Goal: Transaction & Acquisition: Book appointment/travel/reservation

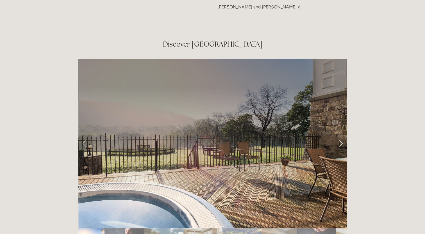
scroll to position [908, 0]
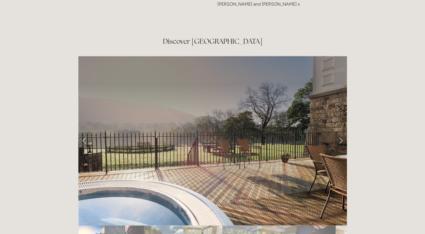
click at [340, 132] on link "Next Slide" at bounding box center [341, 140] width 12 height 17
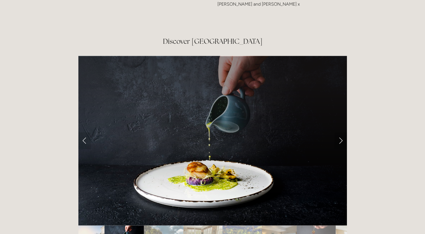
click at [340, 132] on link "Next Slide" at bounding box center [341, 140] width 12 height 17
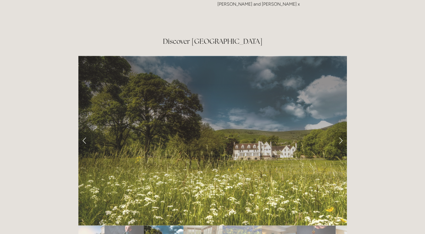
click at [340, 132] on link "Next Slide" at bounding box center [341, 140] width 12 height 17
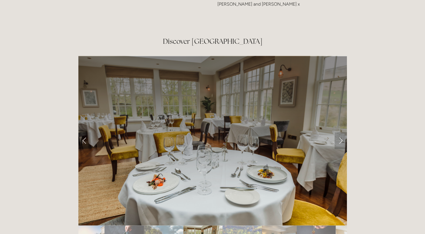
click at [340, 132] on link "Next Slide" at bounding box center [341, 140] width 12 height 17
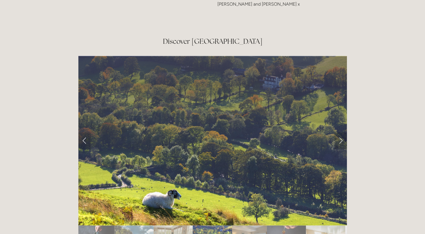
click at [340, 132] on link "Next Slide" at bounding box center [341, 140] width 12 height 17
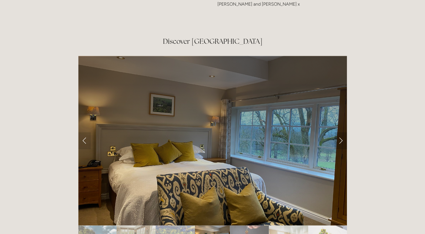
click at [340, 132] on link "Next Slide" at bounding box center [341, 140] width 12 height 17
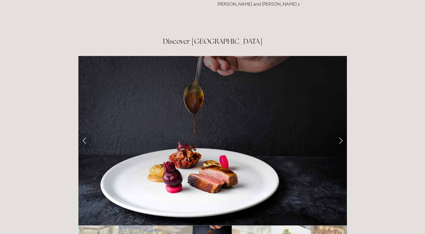
click at [340, 132] on link "Next Slide" at bounding box center [341, 140] width 12 height 17
click at [343, 132] on link "Next Slide" at bounding box center [341, 140] width 12 height 17
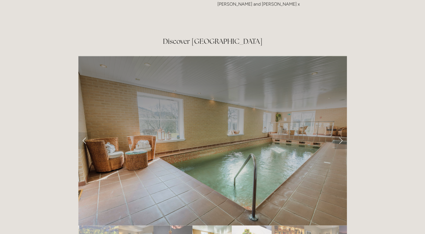
click at [343, 132] on link "Next Slide" at bounding box center [341, 140] width 12 height 17
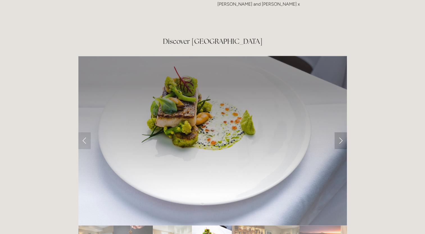
click at [343, 132] on link "Next Slide" at bounding box center [341, 140] width 12 height 17
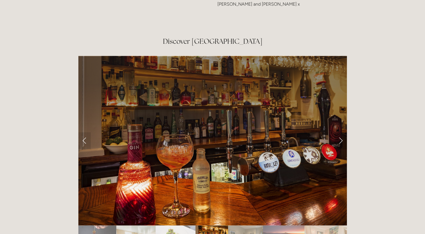
click at [343, 132] on link "Next Slide" at bounding box center [341, 140] width 12 height 17
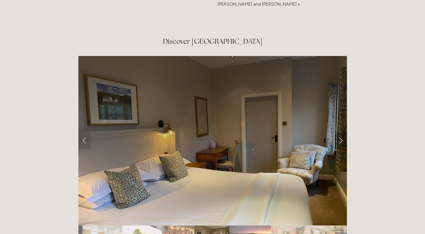
click at [343, 132] on link "Next Slide" at bounding box center [341, 140] width 12 height 17
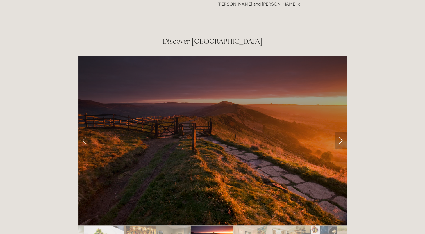
click at [343, 132] on link "Next Slide" at bounding box center [341, 140] width 12 height 17
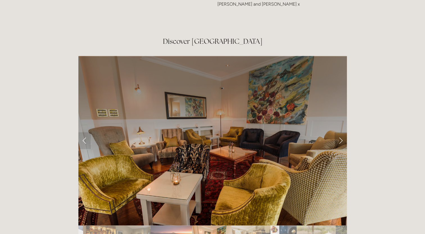
click at [343, 132] on link "Next Slide" at bounding box center [341, 140] width 12 height 17
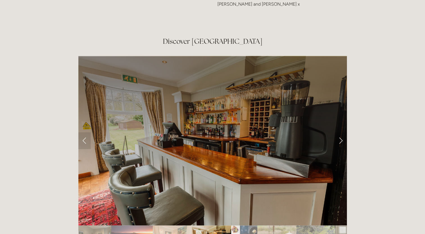
click at [343, 132] on link "Next Slide" at bounding box center [341, 140] width 12 height 17
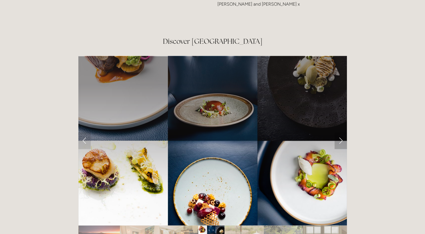
click at [343, 132] on link "Next Slide" at bounding box center [341, 140] width 12 height 17
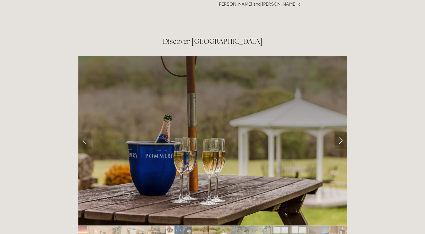
click at [343, 132] on link "Next Slide" at bounding box center [341, 140] width 12 height 17
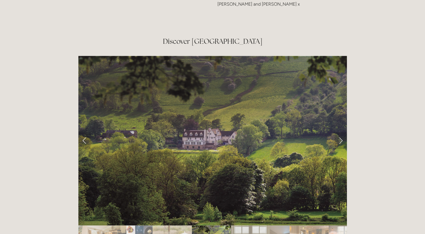
click at [343, 132] on link "Next Slide" at bounding box center [341, 140] width 12 height 17
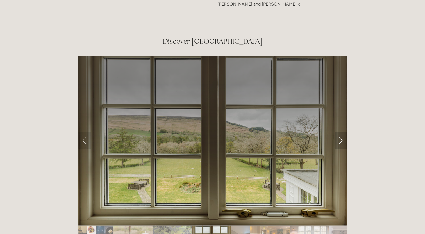
click at [343, 132] on link "Next Slide" at bounding box center [341, 140] width 12 height 17
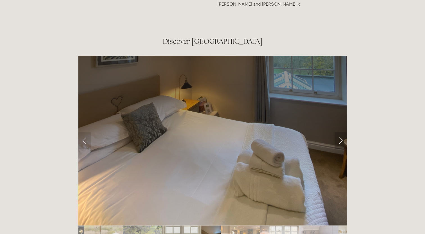
click at [343, 132] on link "Next Slide" at bounding box center [341, 140] width 12 height 17
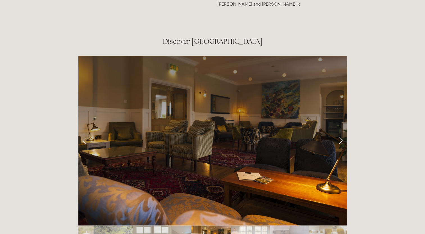
click at [343, 132] on link "Next Slide" at bounding box center [341, 140] width 12 height 17
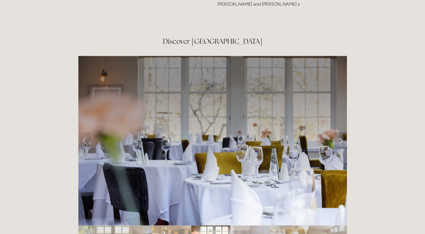
click at [343, 132] on link "Next Slide" at bounding box center [341, 140] width 12 height 17
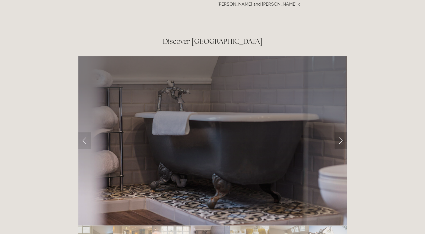
click at [343, 132] on link "Next Slide" at bounding box center [341, 140] width 12 height 17
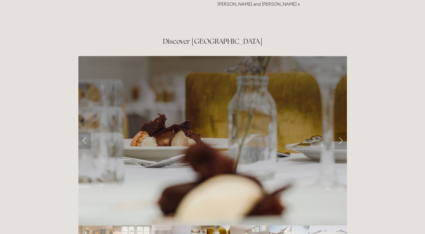
click at [343, 132] on link "Next Slide" at bounding box center [341, 140] width 12 height 17
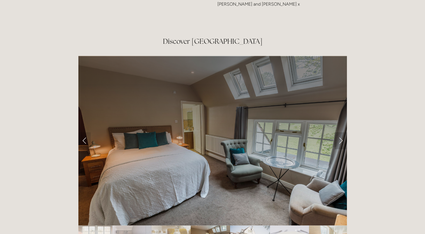
click at [343, 132] on link "Next Slide" at bounding box center [341, 140] width 12 height 17
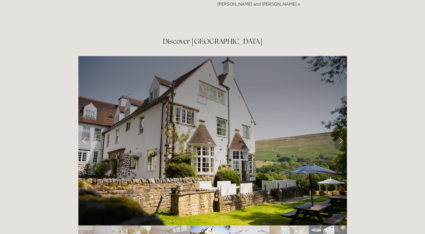
click at [343, 132] on link "Next Slide" at bounding box center [341, 140] width 12 height 17
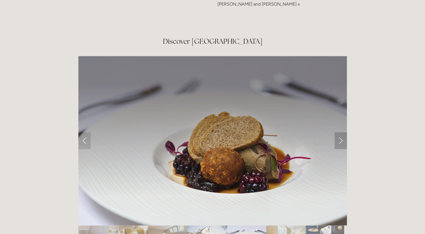
drag, startPoint x: 343, startPoint y: 112, endPoint x: 339, endPoint y: 111, distance: 4.0
click at [339, 132] on link "Next Slide" at bounding box center [341, 140] width 12 height 17
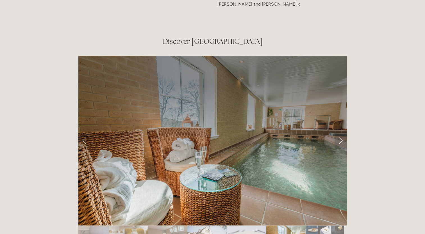
click at [339, 132] on link "Next Slide" at bounding box center [341, 140] width 12 height 17
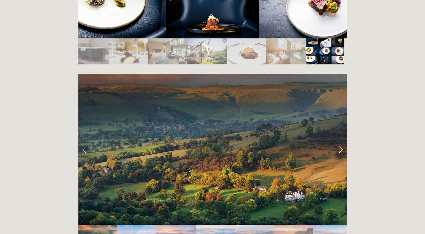
scroll to position [1098, 0]
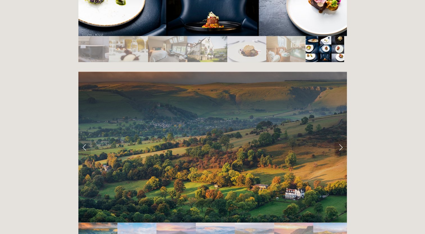
click at [342, 139] on link "Next Slide" at bounding box center [341, 147] width 12 height 17
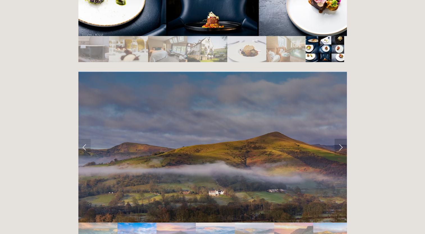
click at [342, 139] on link "Next Slide" at bounding box center [341, 147] width 12 height 17
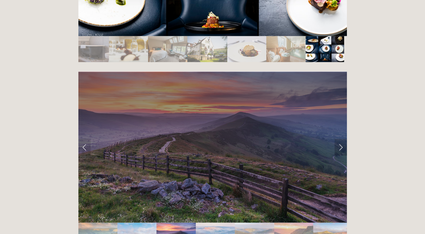
click at [342, 139] on link "Next Slide" at bounding box center [341, 147] width 12 height 17
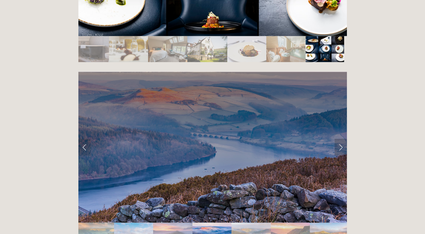
click at [342, 139] on link "Next Slide" at bounding box center [341, 147] width 12 height 17
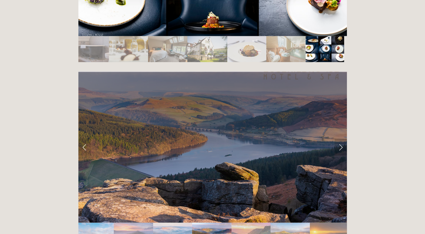
click at [342, 139] on link "Next Slide" at bounding box center [341, 147] width 12 height 17
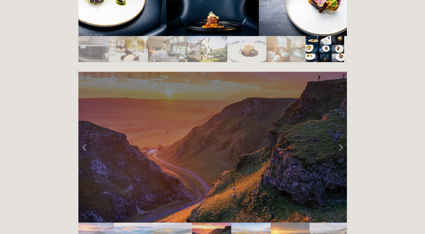
click at [342, 139] on link "Next Slide" at bounding box center [341, 147] width 12 height 17
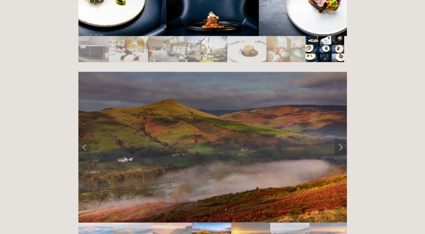
click at [342, 139] on link "Next Slide" at bounding box center [341, 147] width 12 height 17
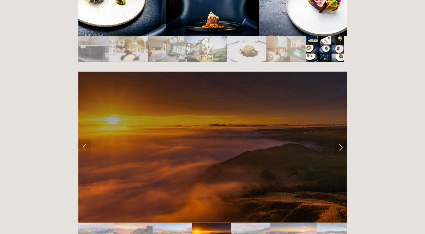
click at [342, 139] on link "Next Slide" at bounding box center [341, 147] width 12 height 17
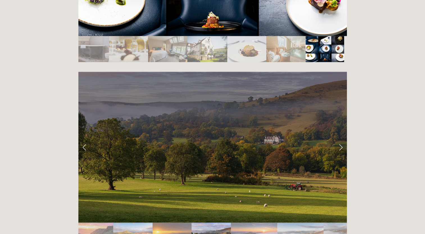
click at [342, 139] on link "Next Slide" at bounding box center [341, 147] width 12 height 17
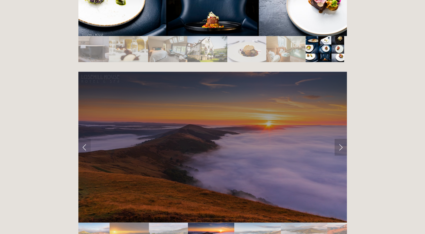
click at [342, 139] on link "Next Slide" at bounding box center [341, 147] width 12 height 17
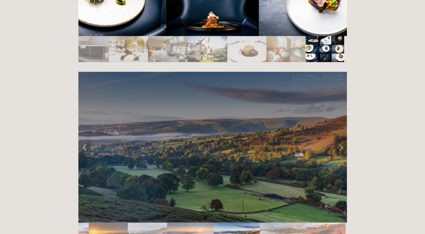
click at [342, 139] on link "Next Slide" at bounding box center [341, 147] width 12 height 17
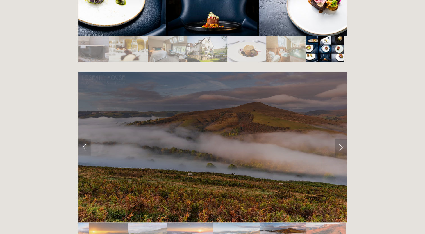
click at [342, 139] on link "Next Slide" at bounding box center [341, 147] width 12 height 17
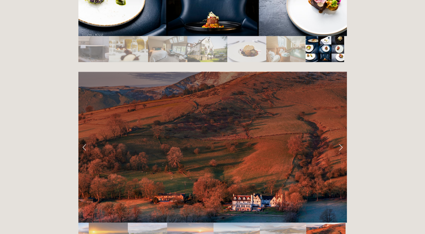
drag, startPoint x: 362, startPoint y: 129, endPoint x: 365, endPoint y: 150, distance: 20.9
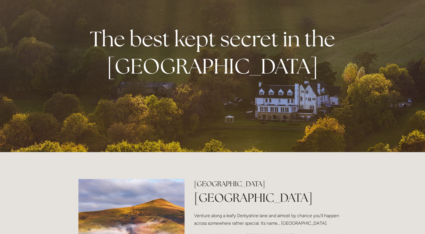
scroll to position [0, 0]
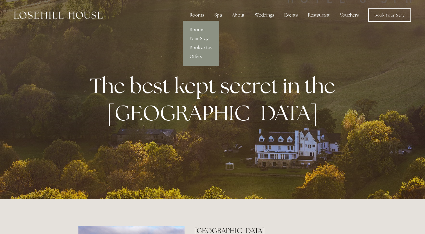
click at [202, 16] on div "Rooms" at bounding box center [197, 15] width 24 height 11
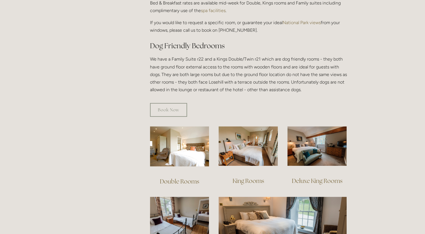
scroll to position [281, 0]
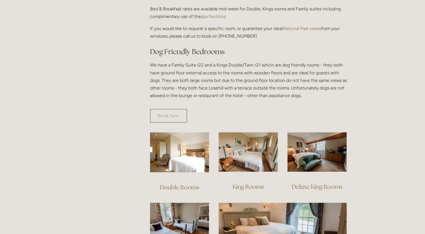
click at [185, 184] on link "Double Rooms" at bounding box center [179, 188] width 39 height 8
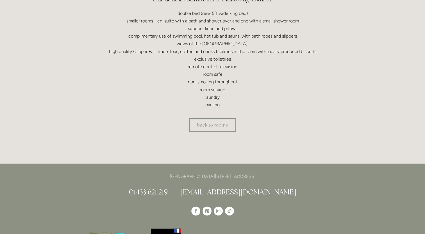
scroll to position [184, 0]
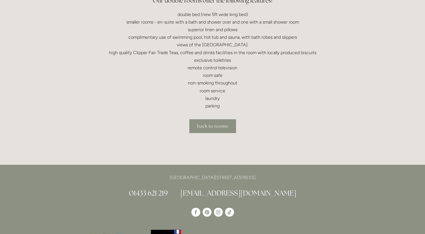
click at [207, 127] on link "back to rooms" at bounding box center [212, 126] width 47 height 14
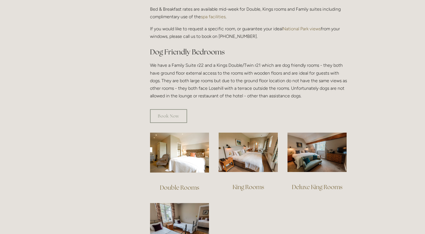
scroll to position [285, 0]
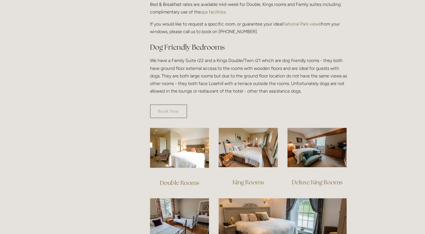
click at [245, 179] on link "King Rooms" at bounding box center [248, 183] width 31 height 8
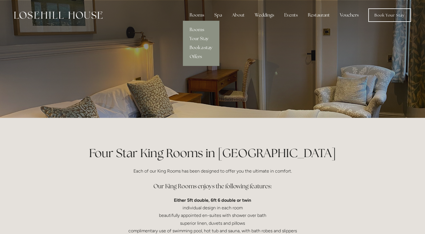
click at [202, 47] on link "Book a stay" at bounding box center [201, 47] width 36 height 9
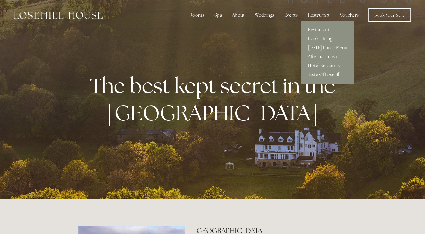
click at [320, 16] on div "Restaurant" at bounding box center [319, 15] width 31 height 11
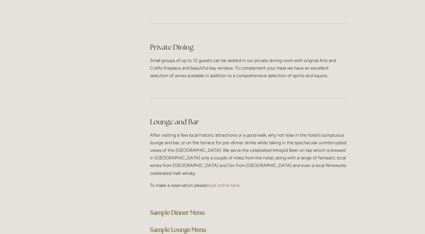
scroll to position [1425, 0]
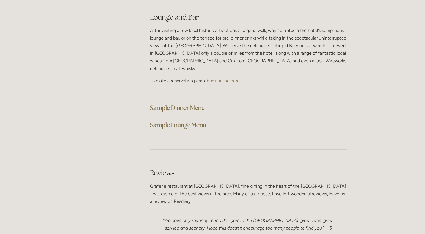
click at [181, 104] on strong "Sample Dinner Menu" at bounding box center [177, 108] width 55 height 8
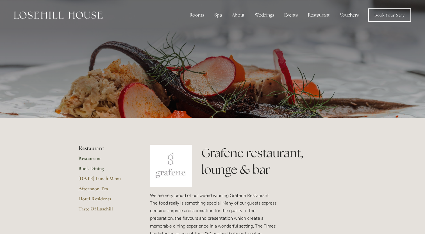
scroll to position [20, 0]
